Goal: Task Accomplishment & Management: Use online tool/utility

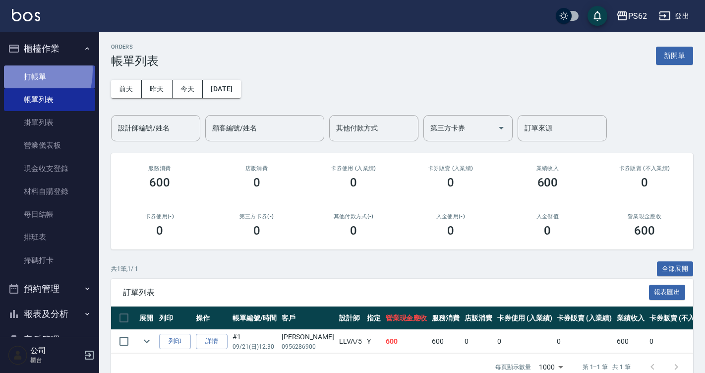
click at [10, 70] on link "打帳單" at bounding box center [49, 76] width 91 height 23
click at [11, 70] on link "打帳單" at bounding box center [49, 76] width 91 height 23
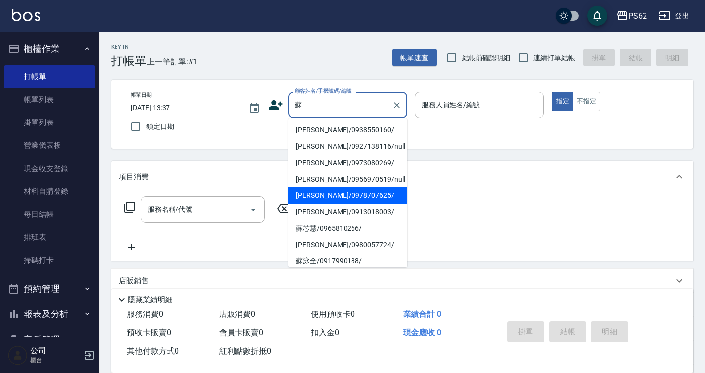
type input "[PERSON_NAME]/0978707625/"
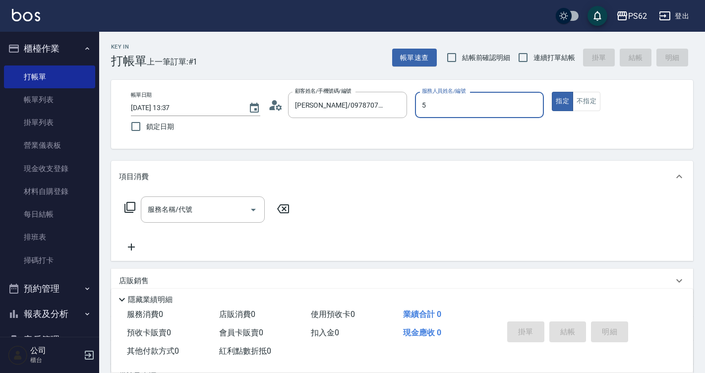
type input "5"
type button "true"
type input "ELVA-5"
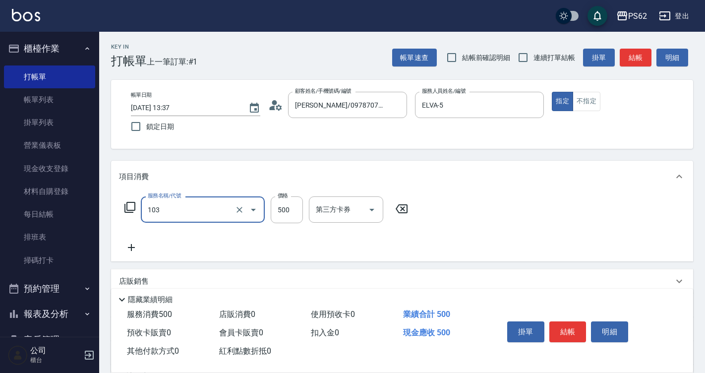
type input "B級洗剪500(103)"
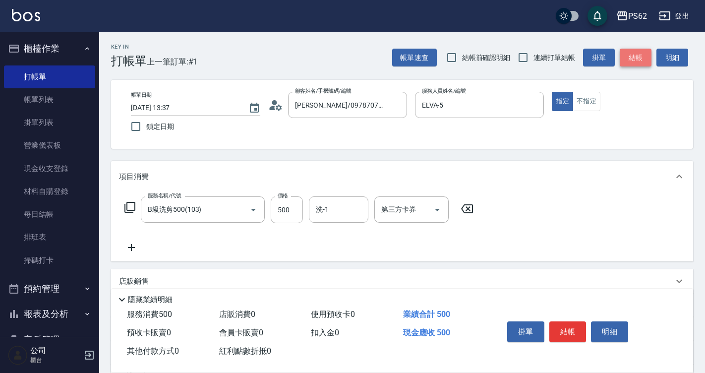
click at [631, 55] on button "結帳" at bounding box center [636, 58] width 32 height 18
